Goal: Transaction & Acquisition: Register for event/course

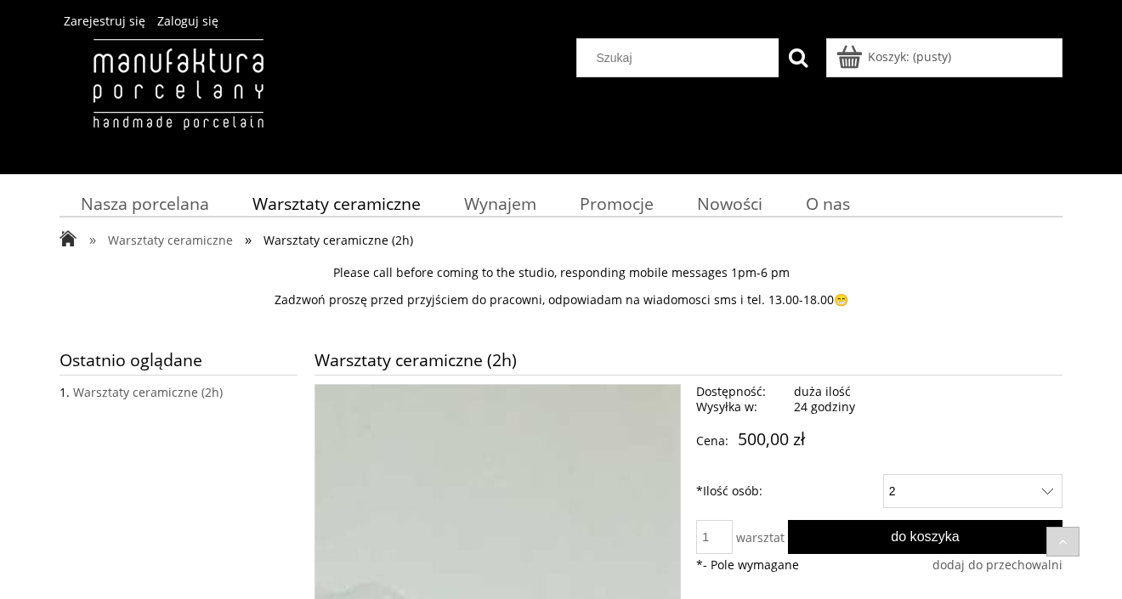
select select "51"
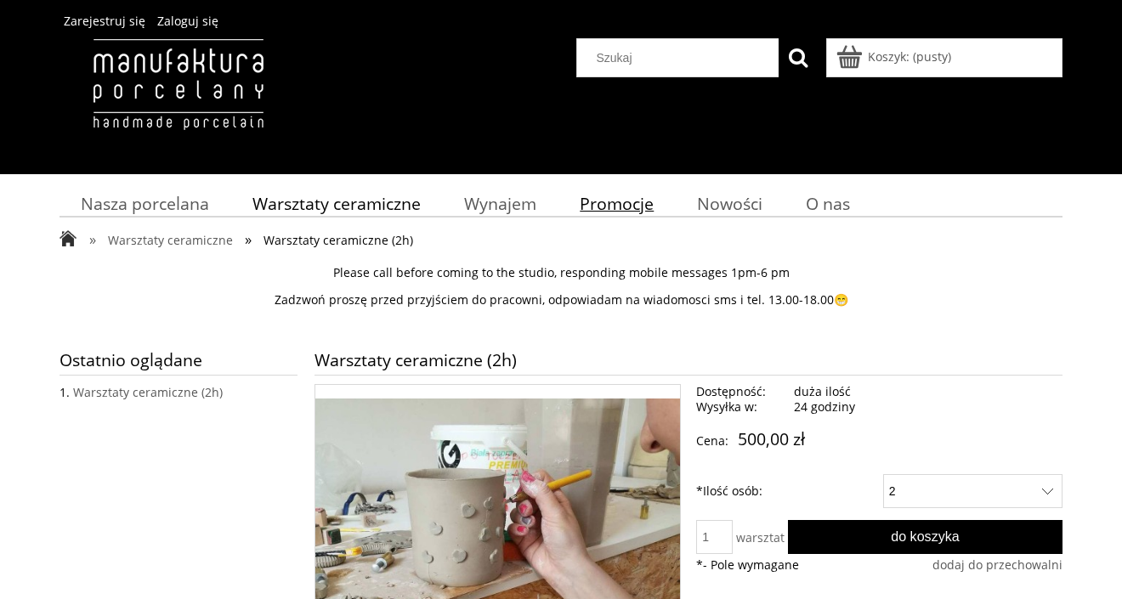
click at [619, 207] on span "Promocje" at bounding box center [617, 203] width 74 height 23
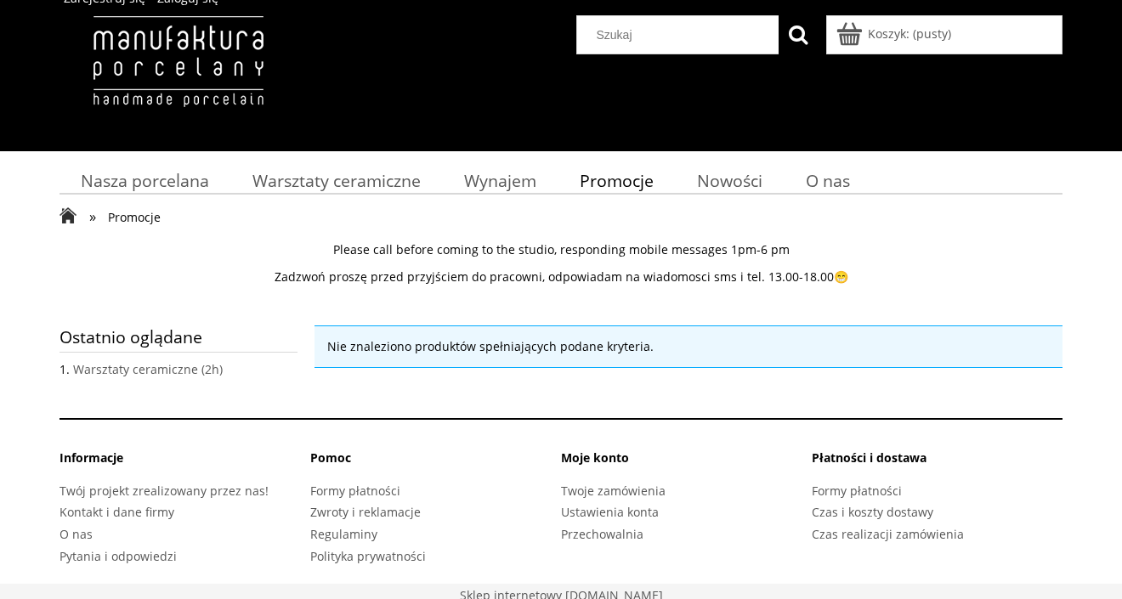
scroll to position [31, 0]
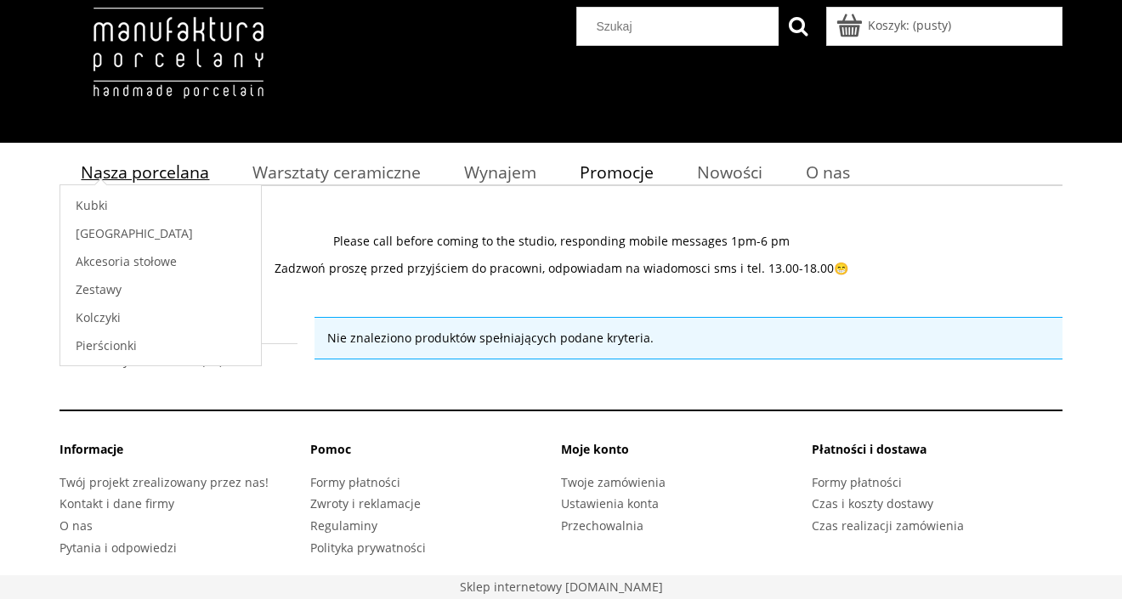
click at [145, 162] on span "Nasza porcelana" at bounding box center [145, 172] width 128 height 23
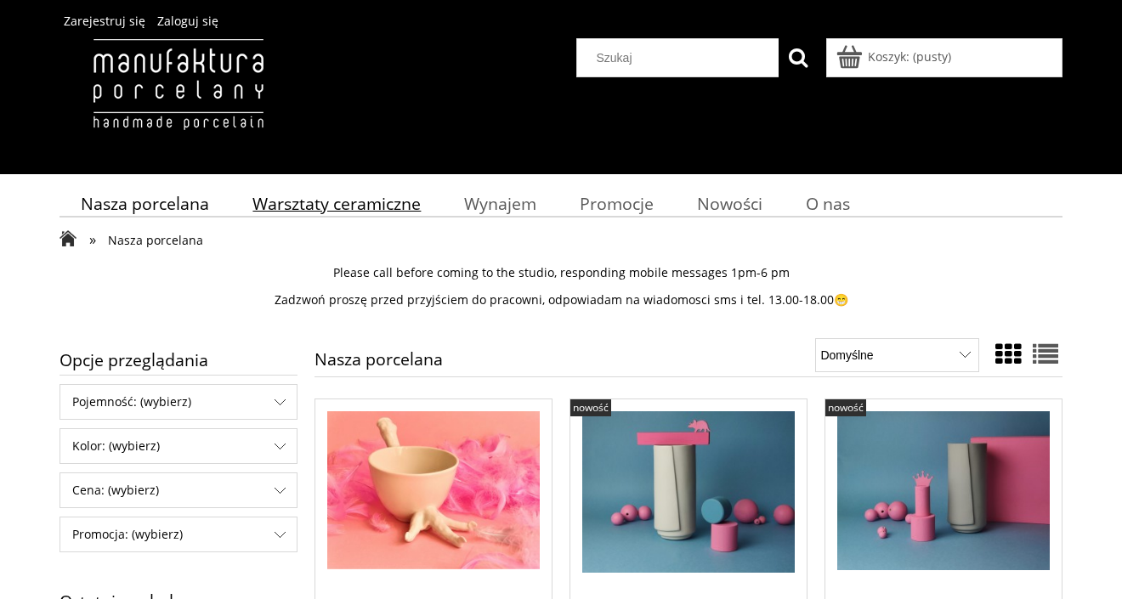
click at [423, 205] on link "Warsztaty ceramiczne" at bounding box center [337, 203] width 212 height 33
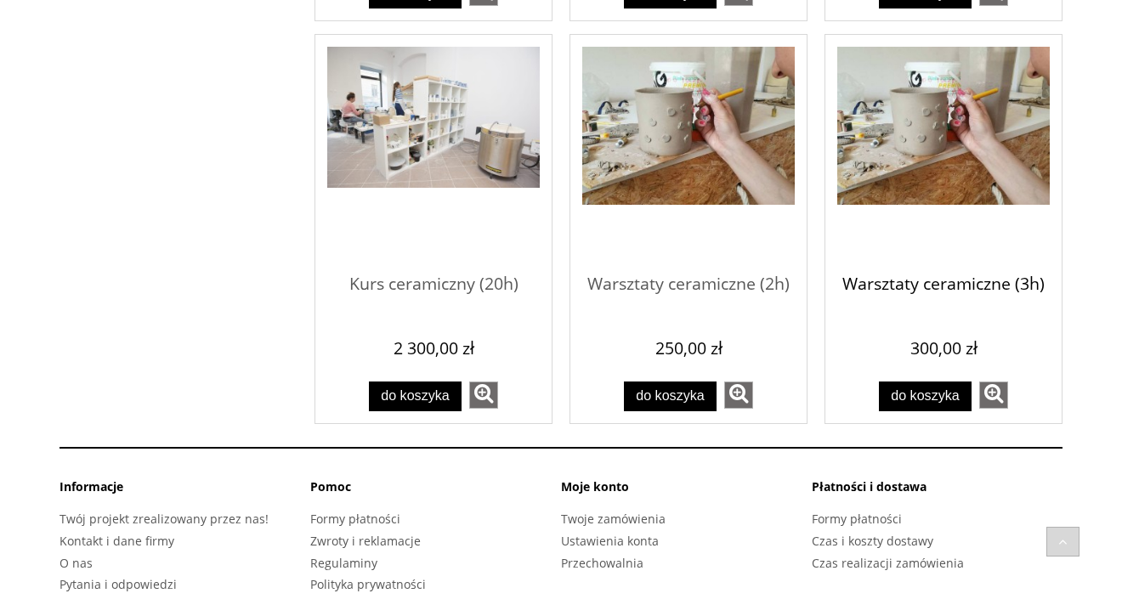
scroll to position [1373, 0]
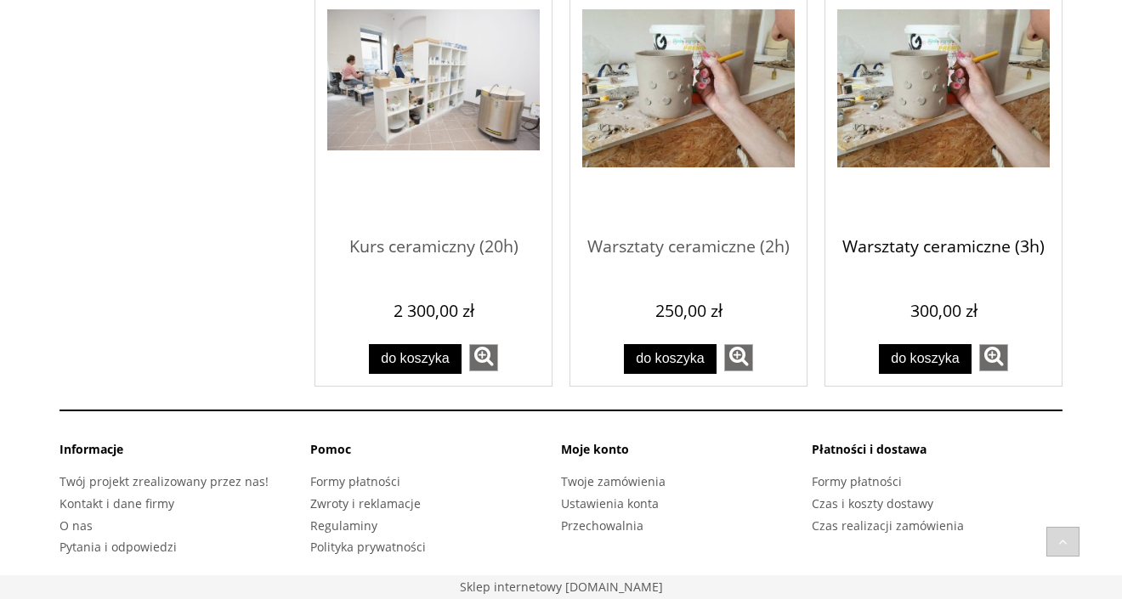
click at [912, 241] on span "Warsztaty ceramiczne (3h)" at bounding box center [944, 247] width 213 height 51
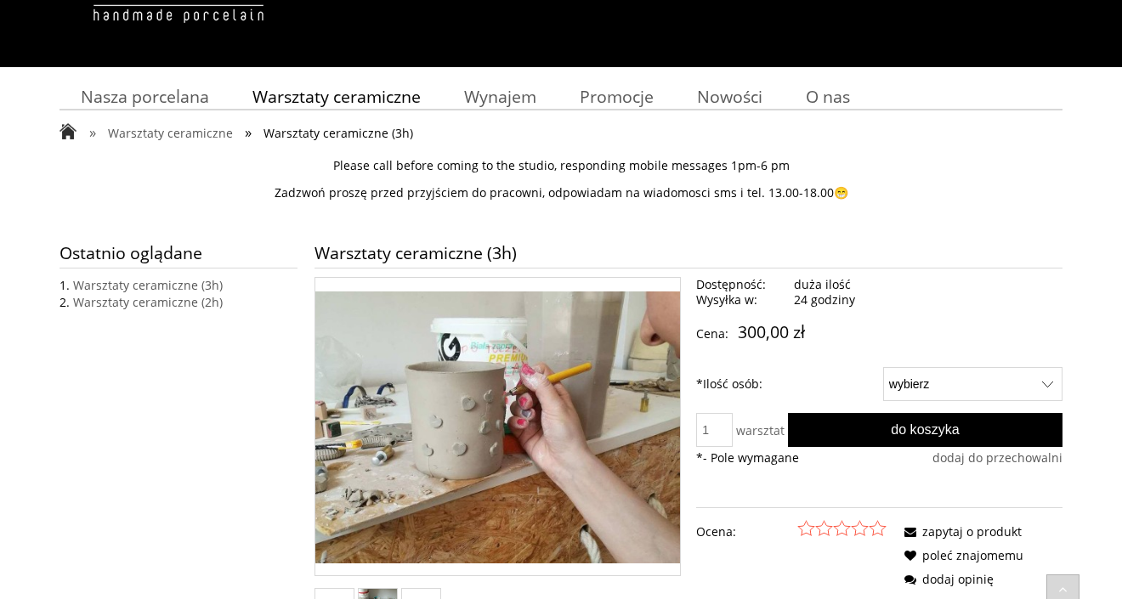
scroll to position [395, 0]
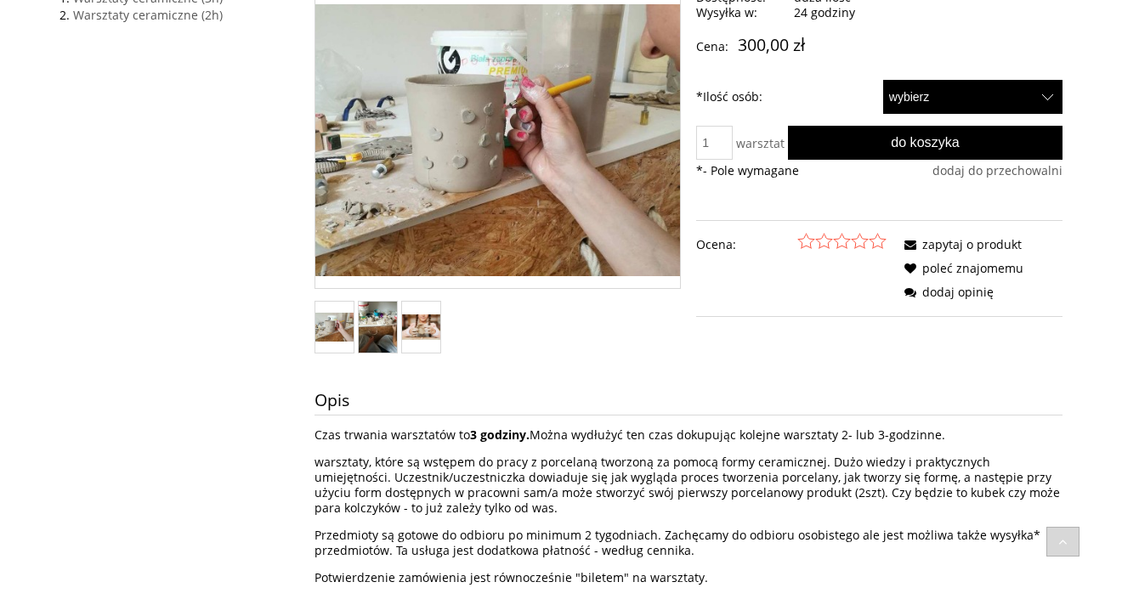
click at [967, 94] on select "wybierz 1 2" at bounding box center [972, 97] width 179 height 34
select select "51"
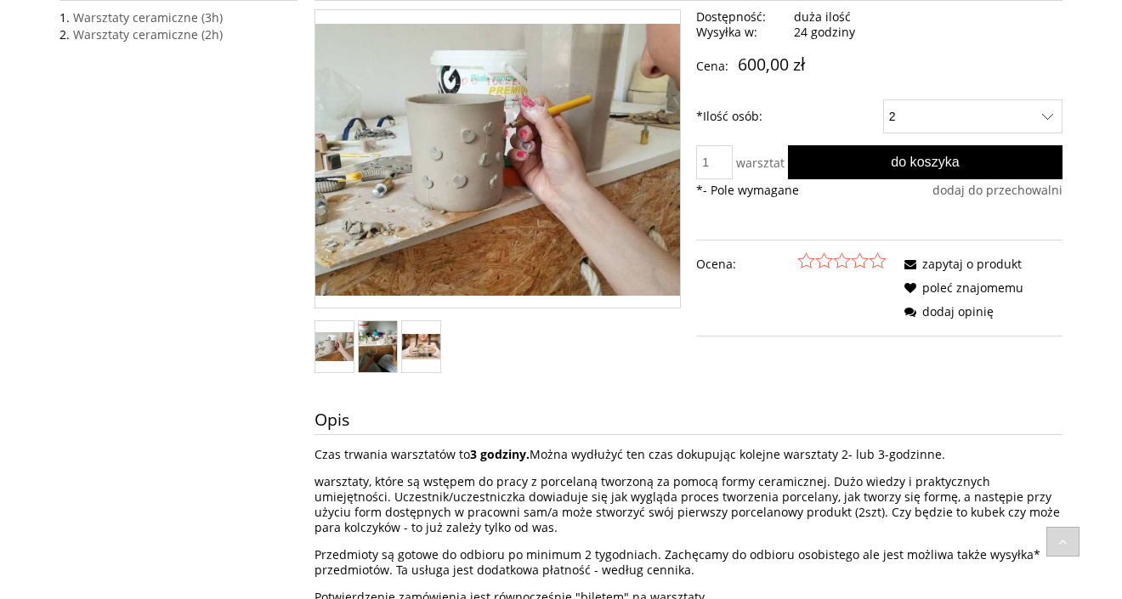
scroll to position [376, 0]
